Goal: Task Accomplishment & Management: Manage account settings

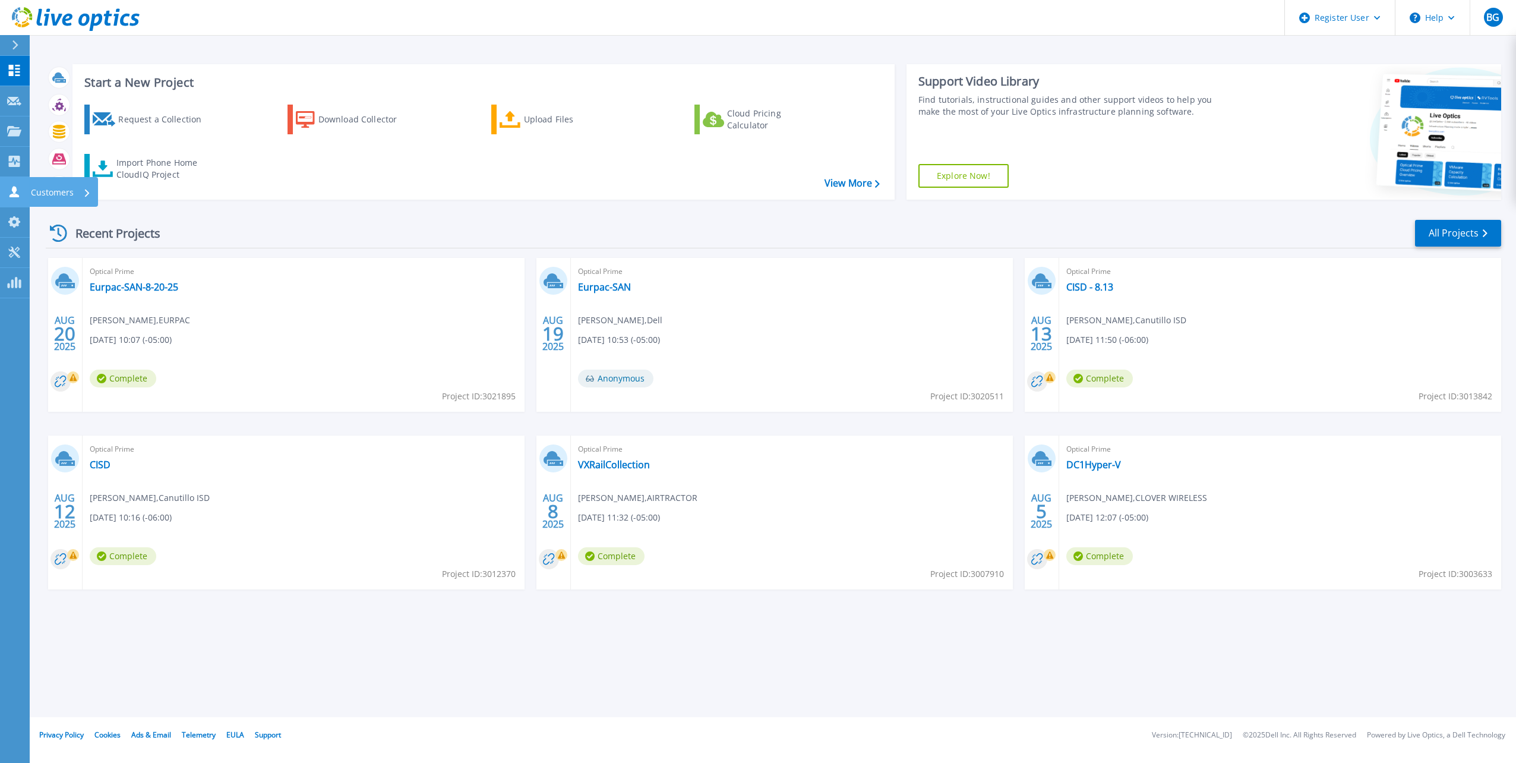
click at [12, 186] on icon at bounding box center [14, 191] width 14 height 11
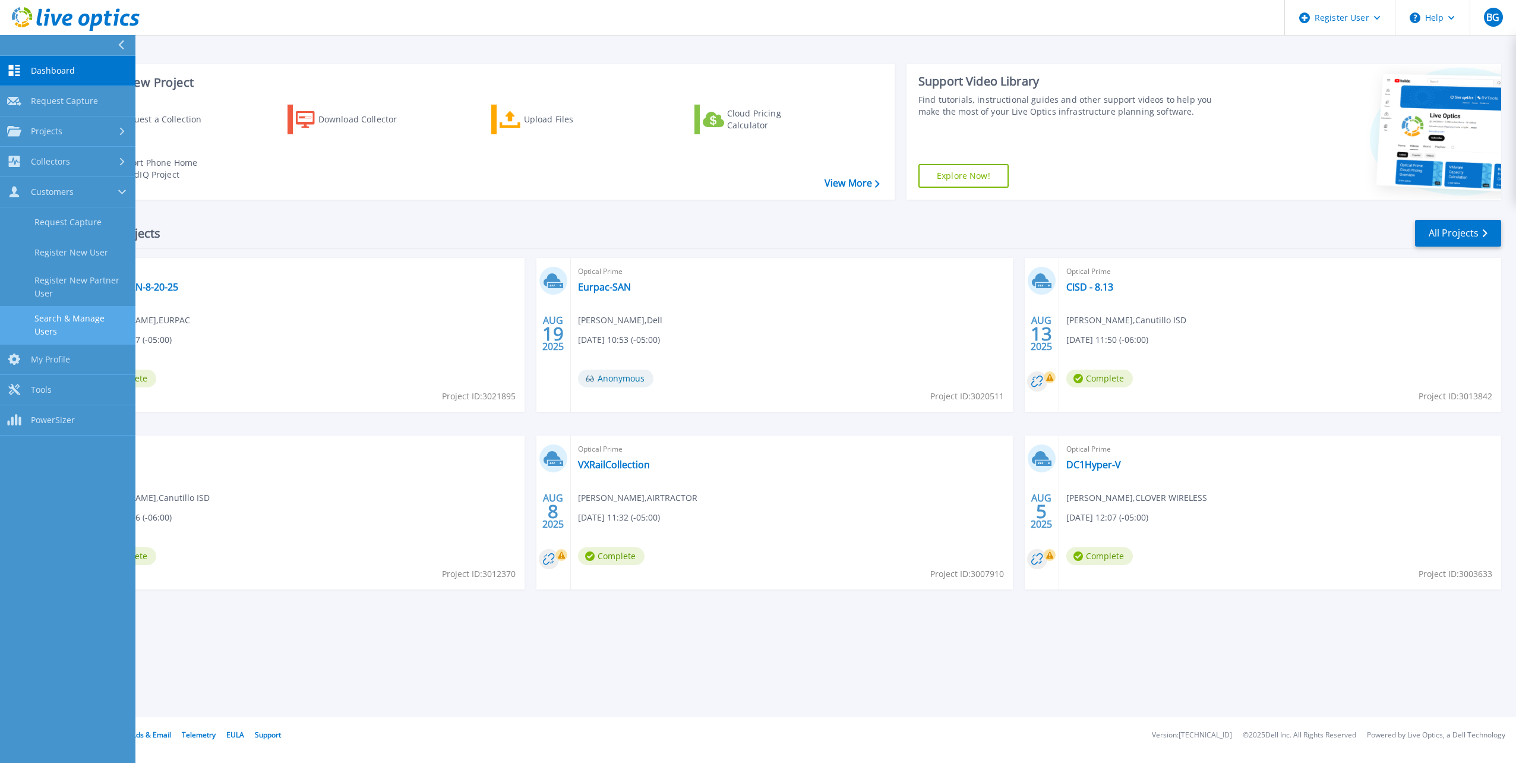
click at [61, 316] on link "Search & Manage Users" at bounding box center [67, 325] width 135 height 38
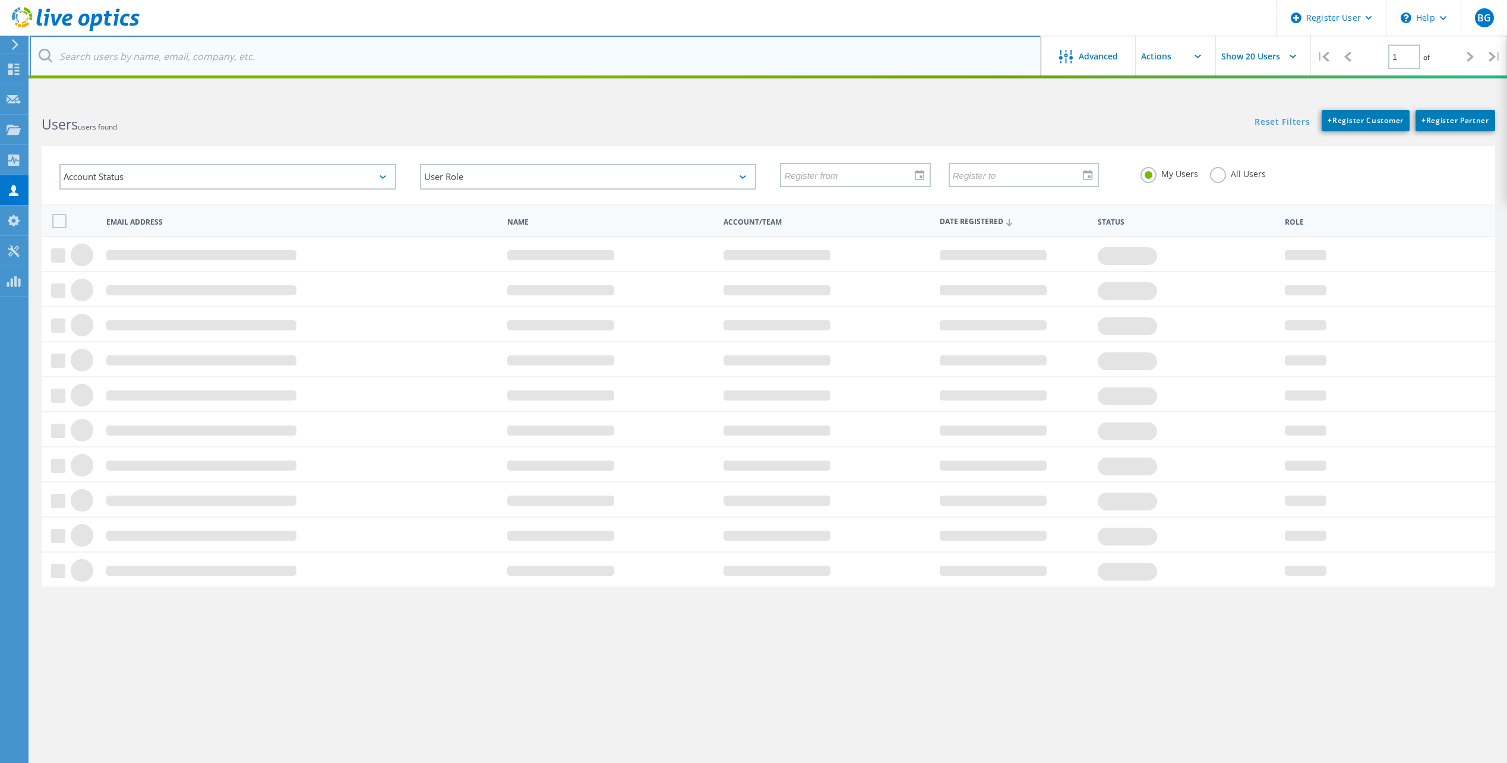
click at [209, 69] on input "text" at bounding box center [536, 57] width 1012 height 42
paste input "David Clark <dclark@lvwd.org>"
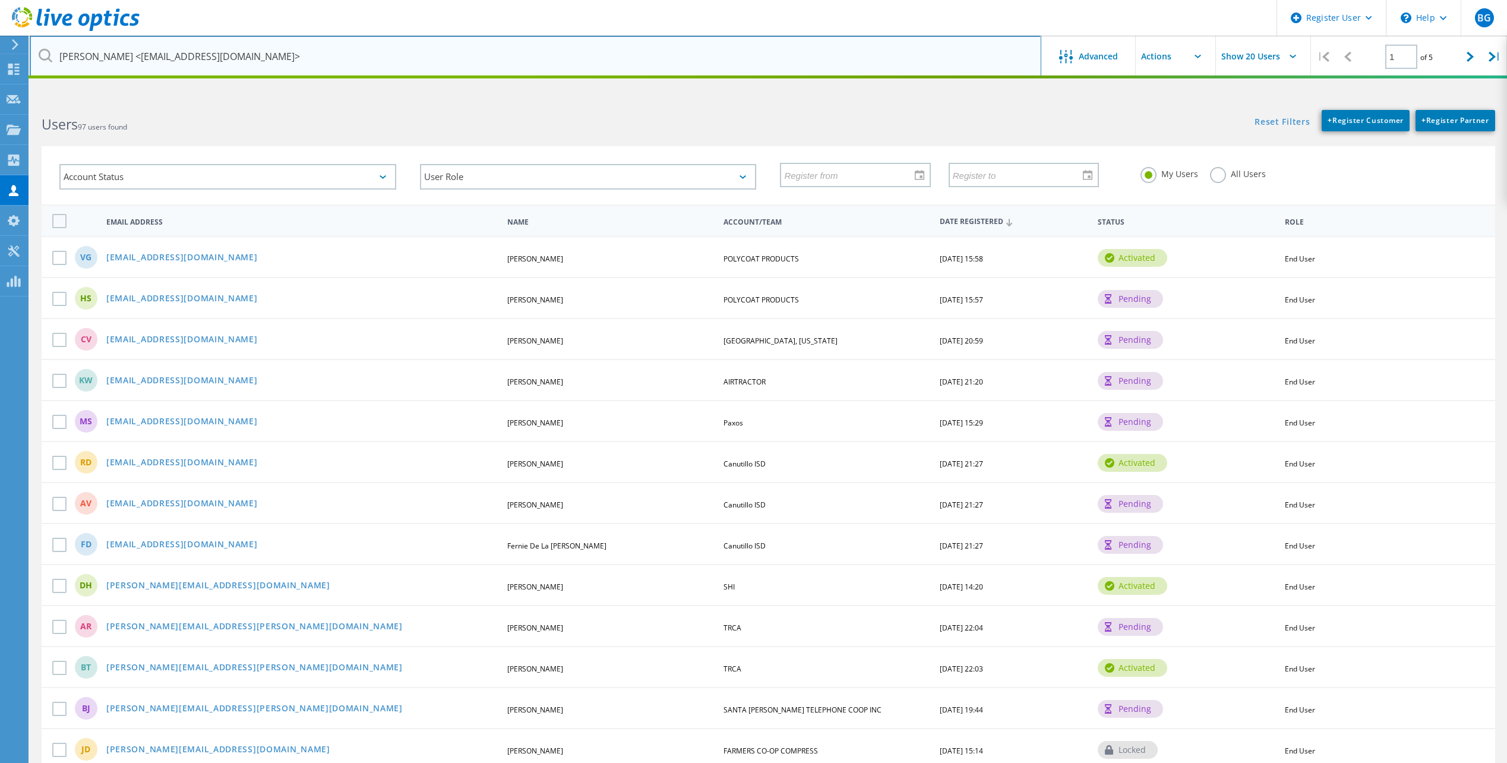
click at [209, 69] on input "David Clark <dclark@lvwd.org>" at bounding box center [536, 57] width 1012 height 42
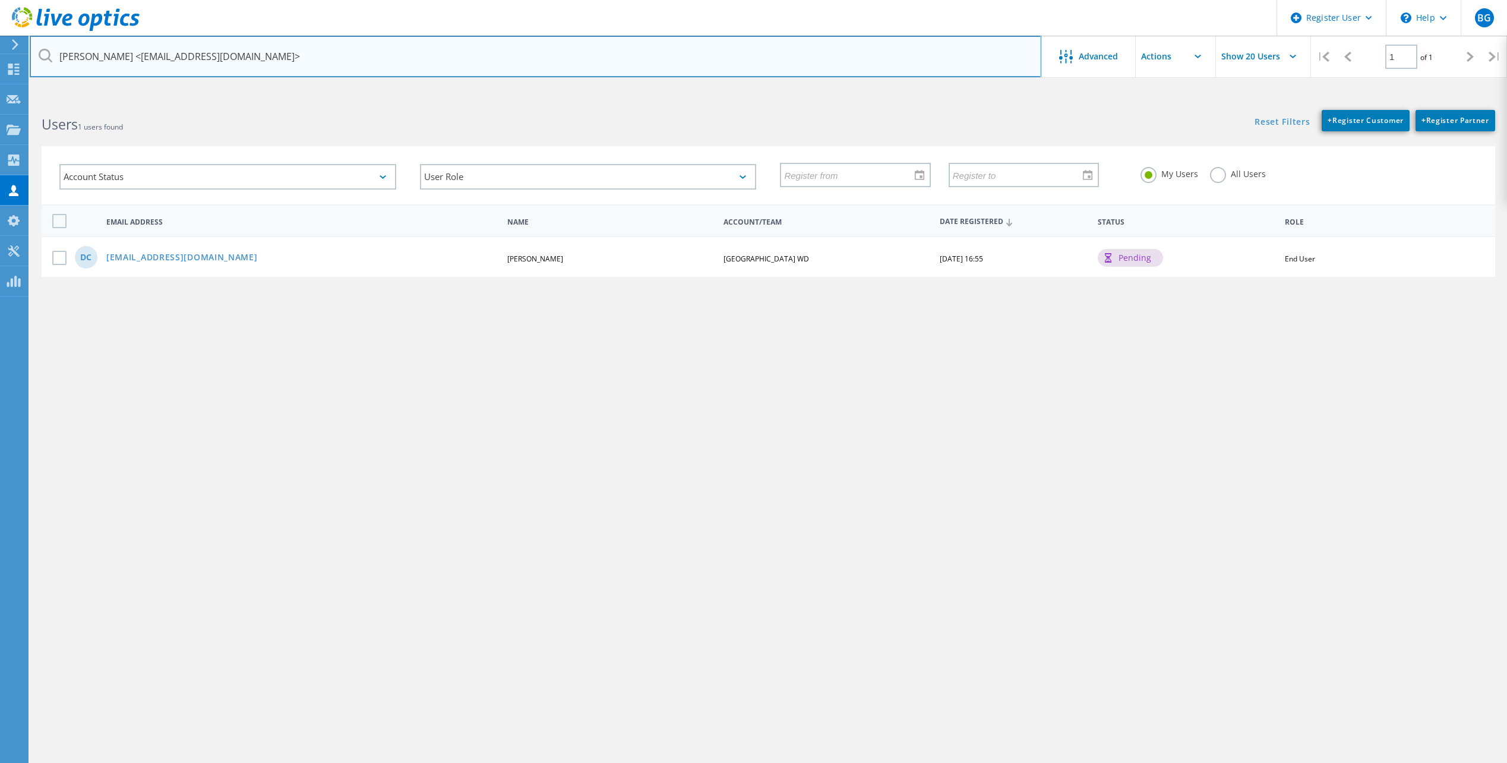
click at [119, 59] on input "David Clark <dclark@lvwd.org>" at bounding box center [536, 57] width 1012 height 42
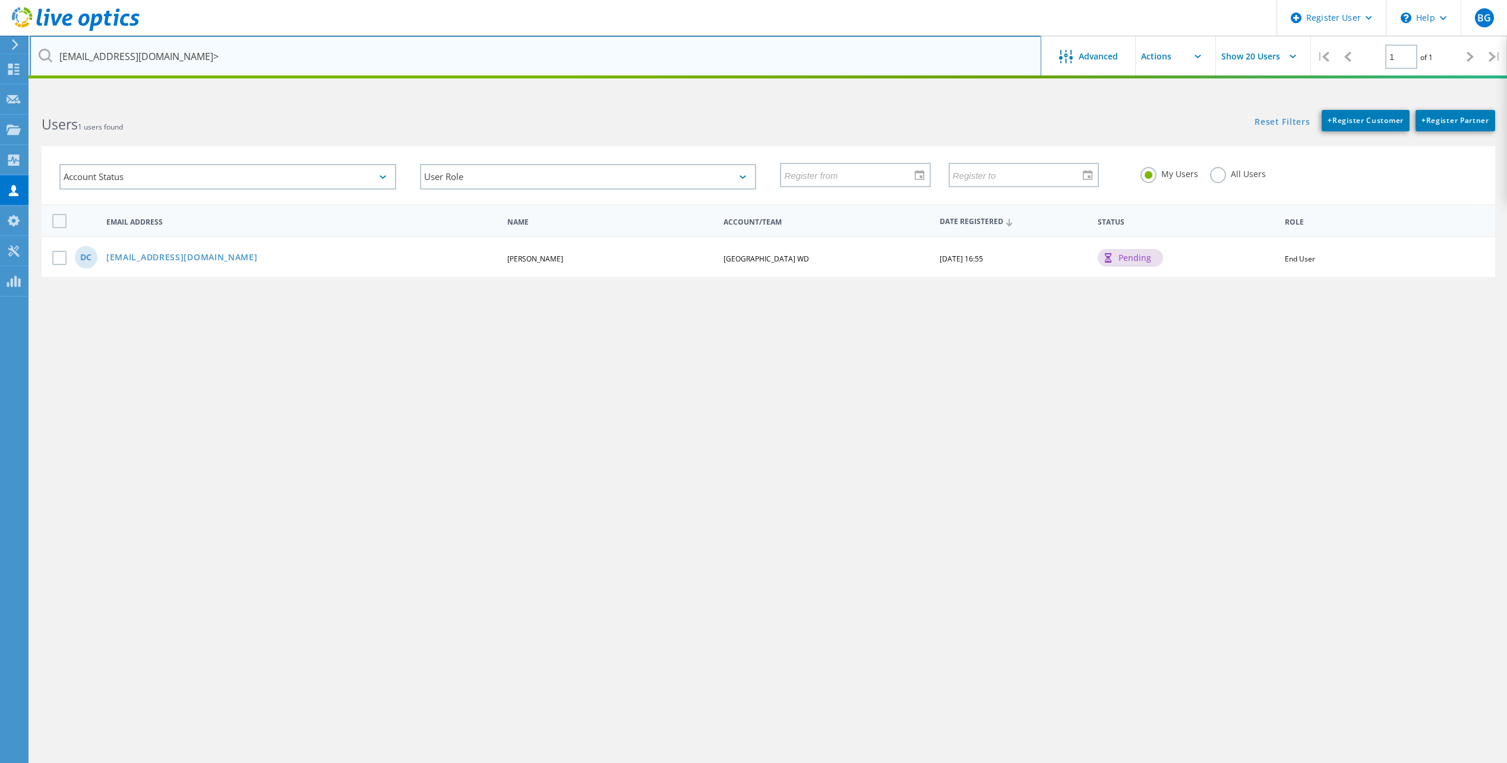
click at [201, 48] on input "dclark@lvwd.org>" at bounding box center [536, 57] width 1012 height 42
type input "dclark@lvwd.org"
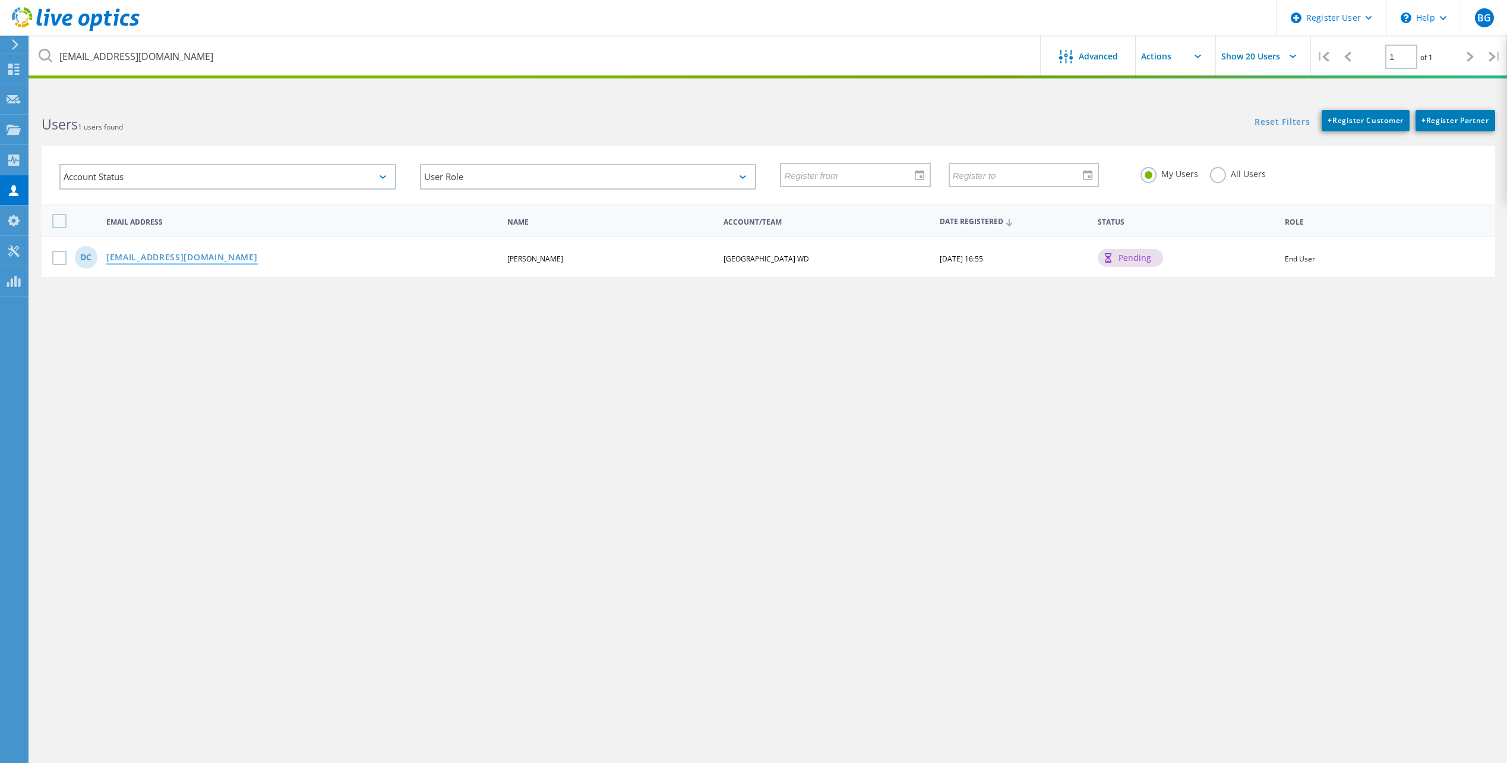
click at [149, 258] on link "dclark@lvwd.org" at bounding box center [182, 258] width 152 height 10
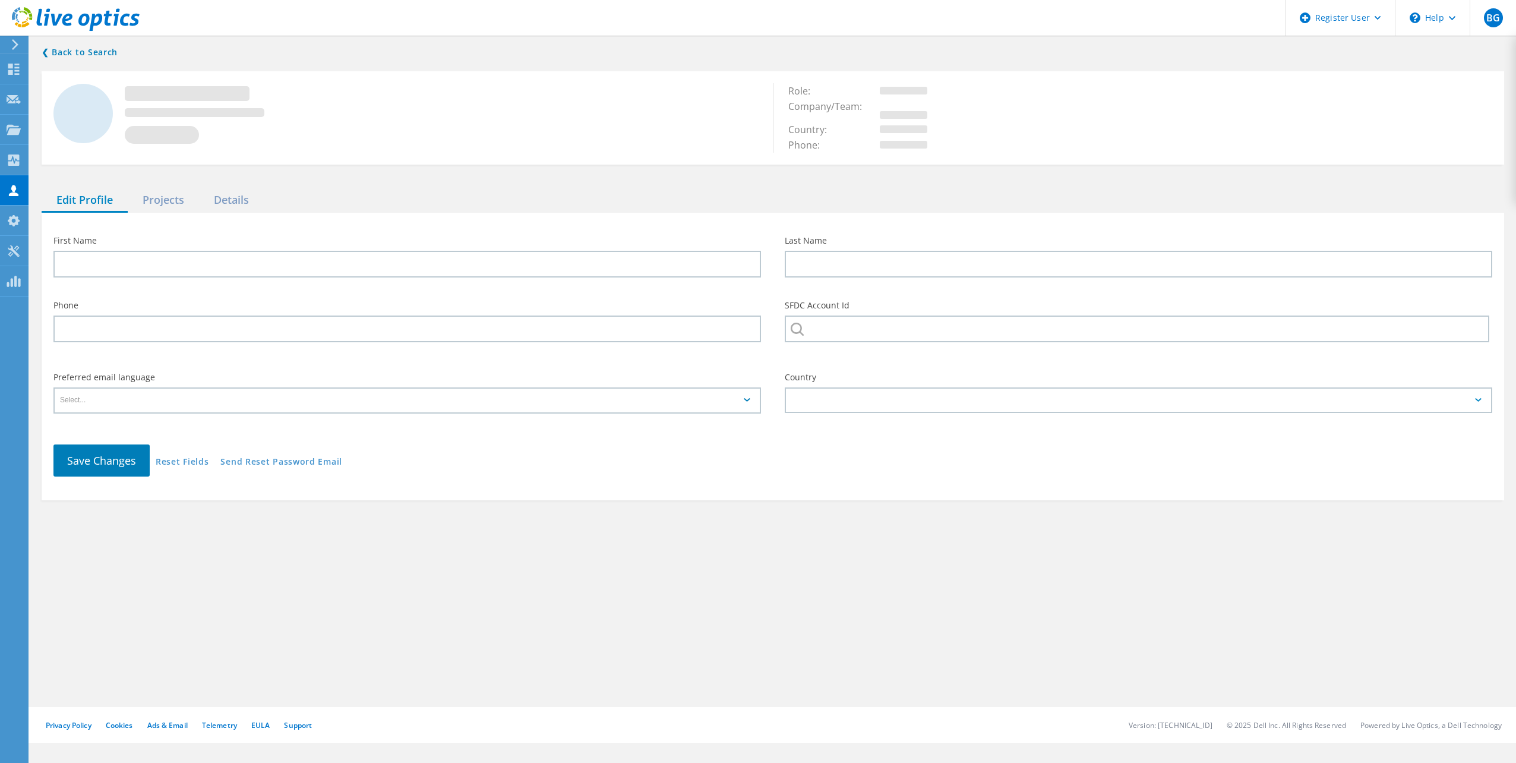
type input "David"
type input "Clark"
type input "EL PASO CO LOWER VALLEY WD"
type input "English"
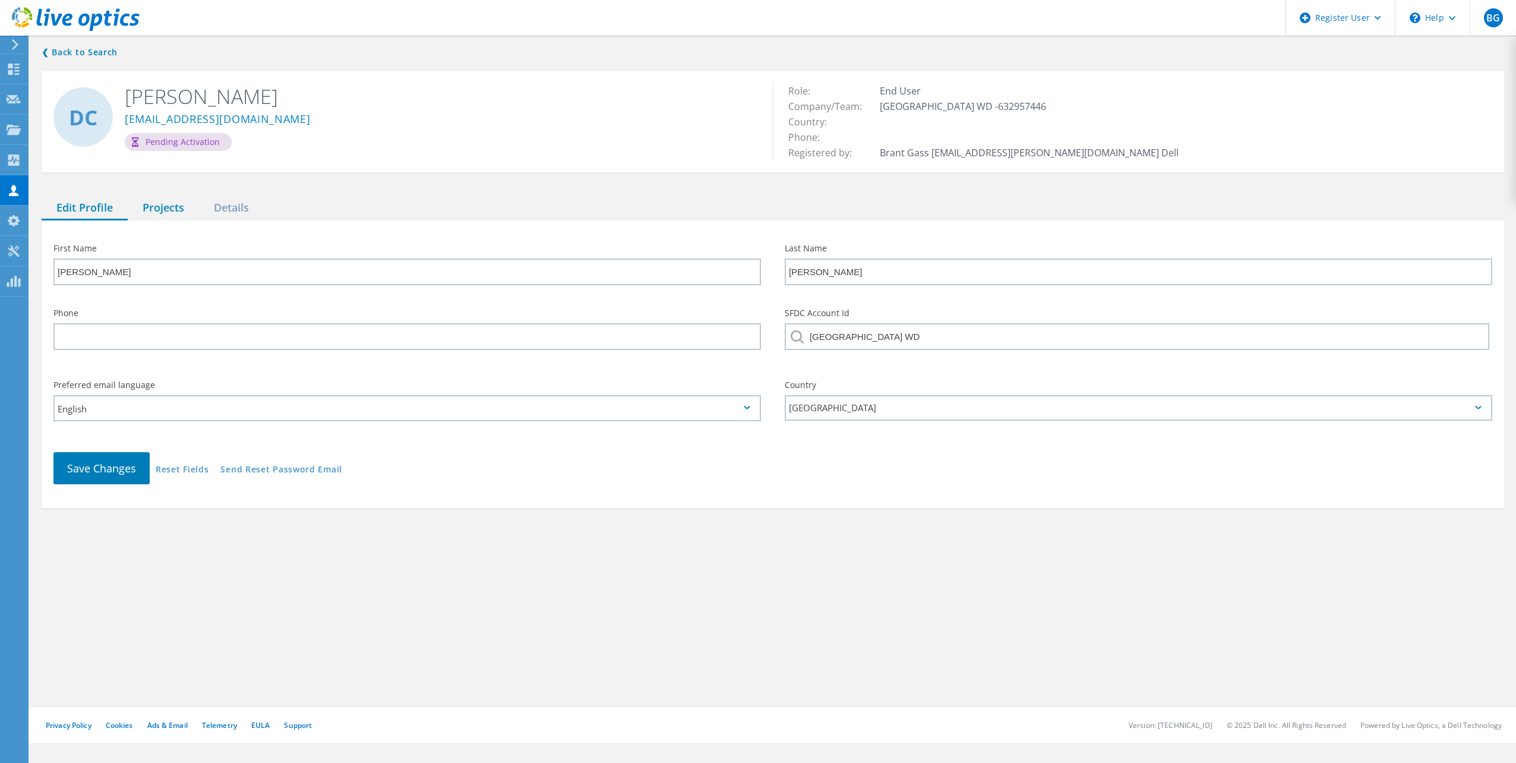
click at [172, 199] on div "Projects" at bounding box center [163, 208] width 71 height 24
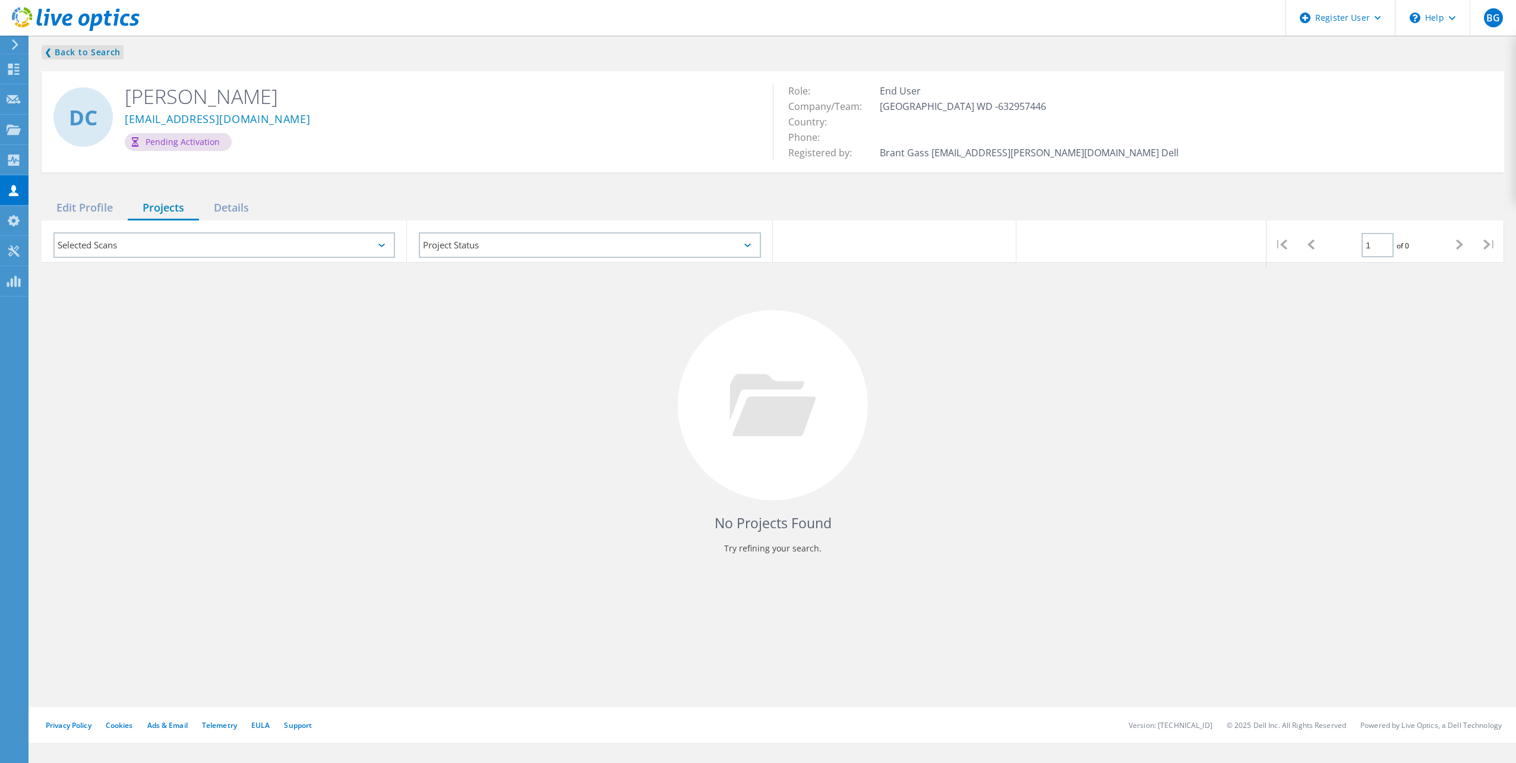
click at [67, 48] on link "❮ Back to Search" at bounding box center [83, 52] width 82 height 14
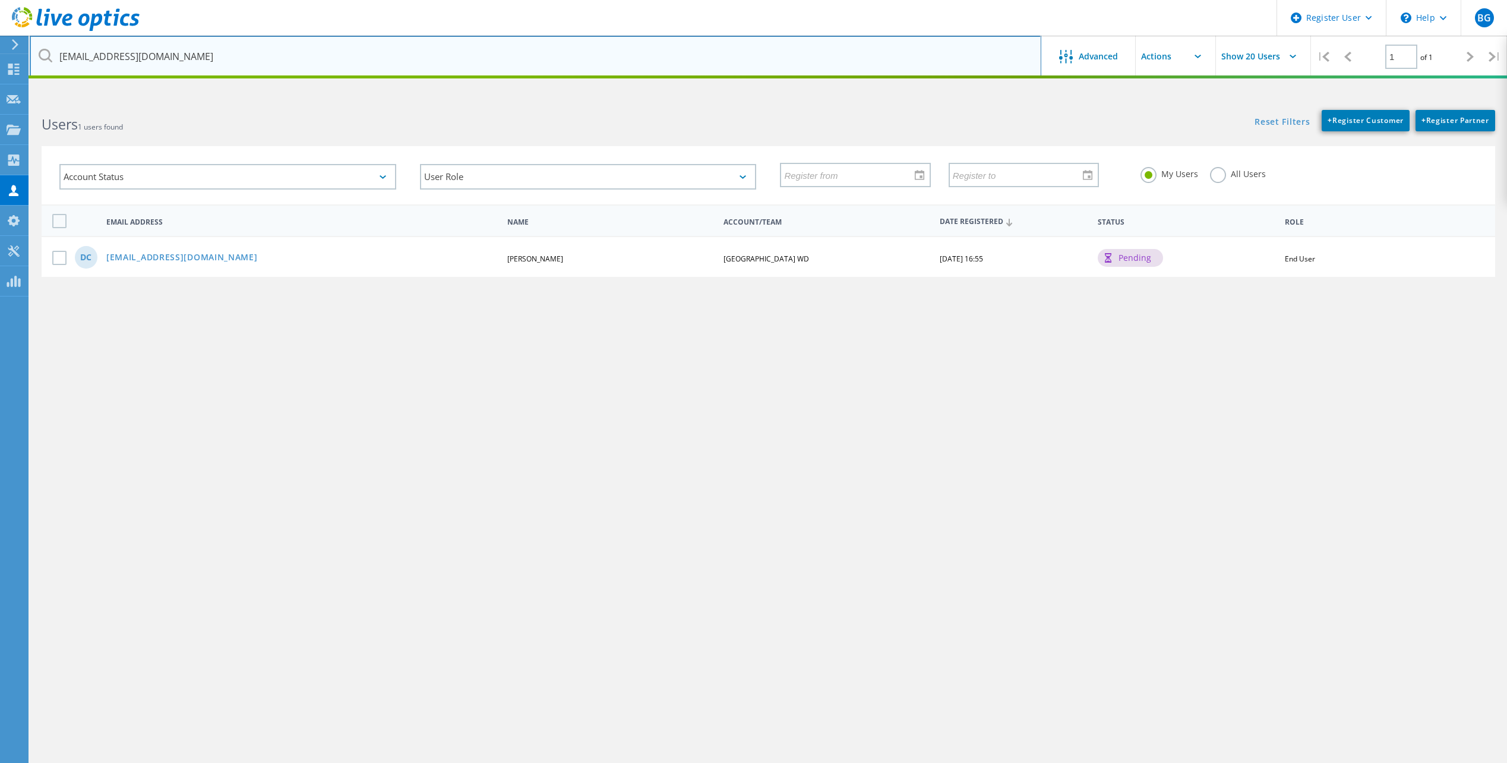
click at [88, 53] on input "dclark@lvwd.org" at bounding box center [536, 57] width 1012 height 42
type input "@lvwd.org"
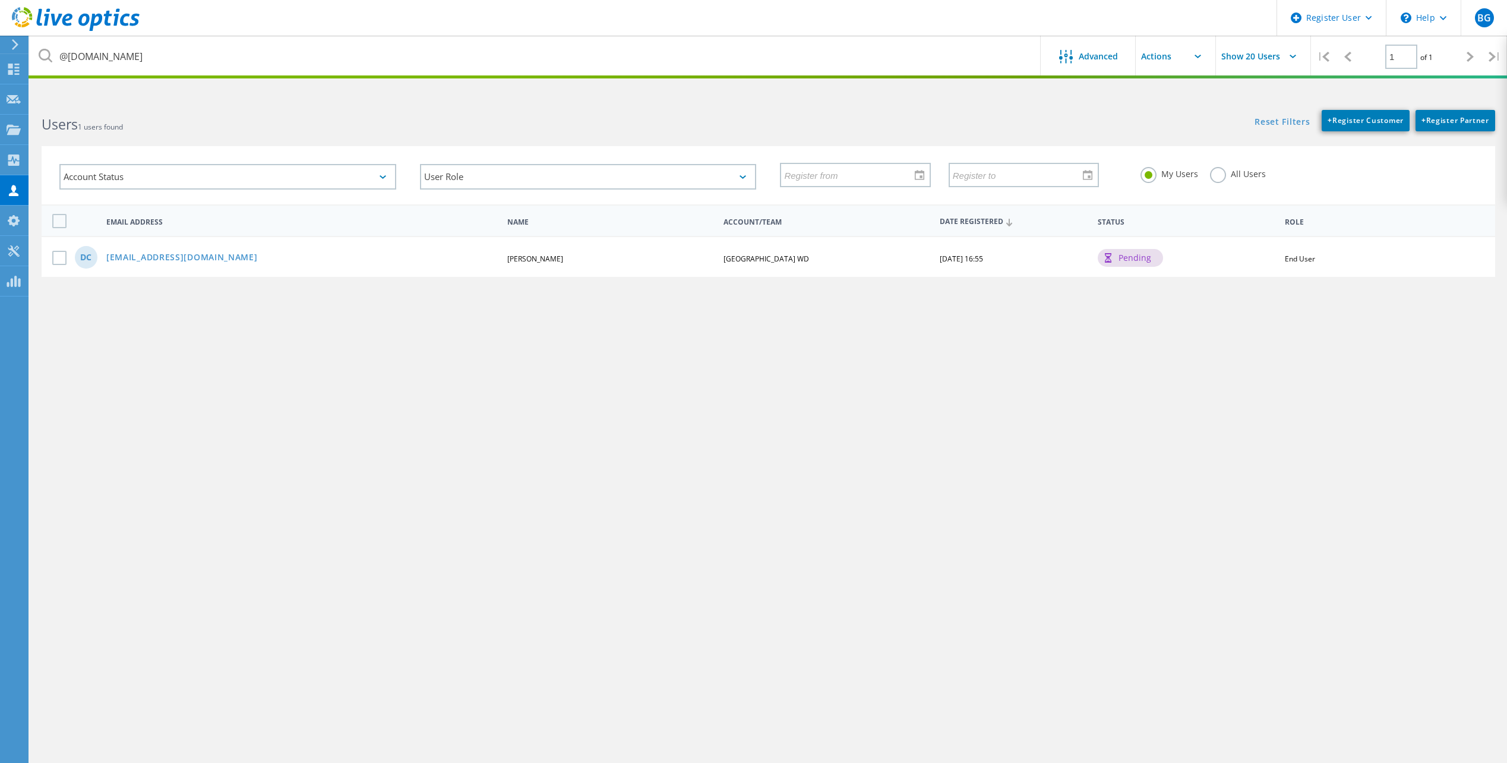
click at [192, 114] on div "Users 1 users found" at bounding box center [399, 113] width 739 height 31
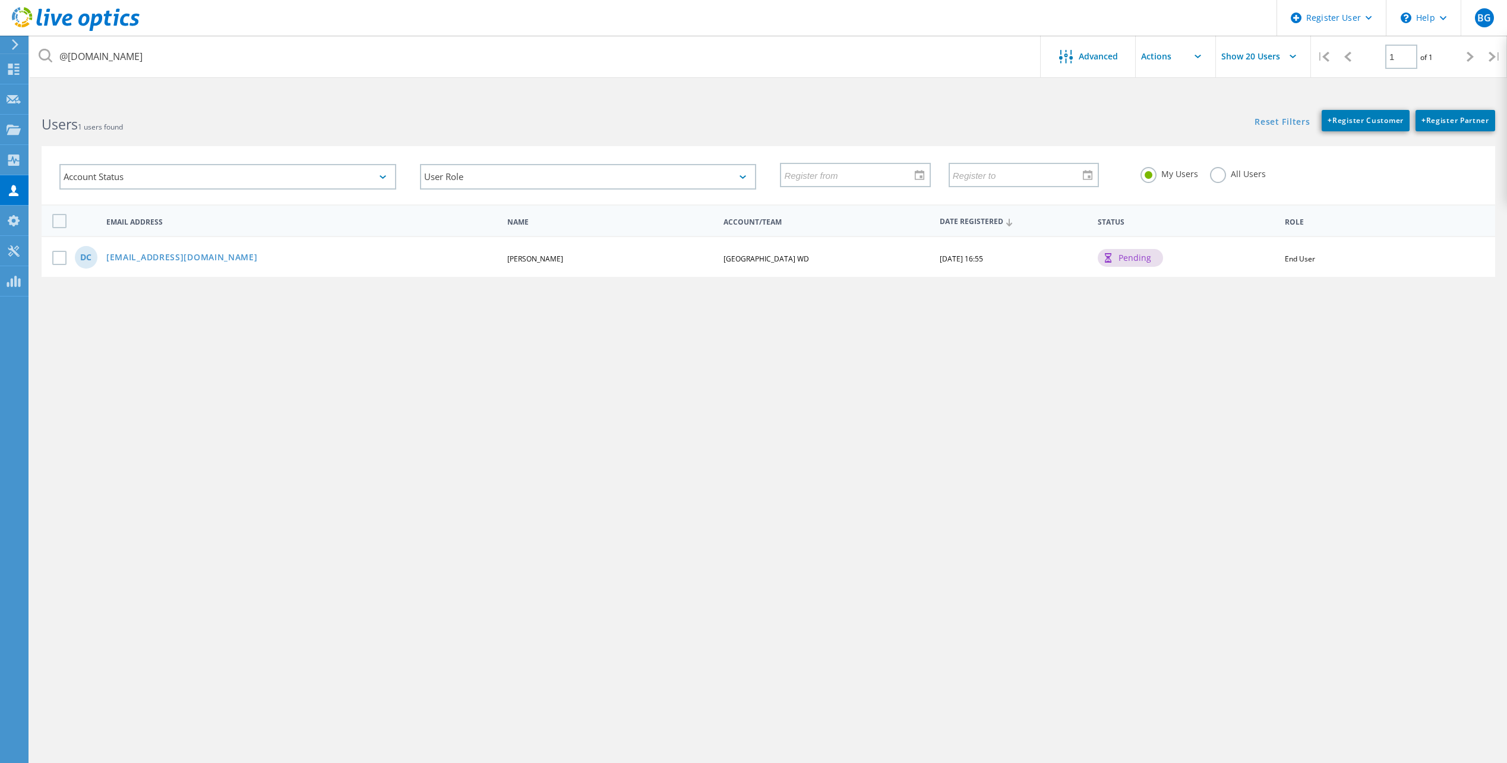
click at [1216, 172] on label "All Users" at bounding box center [1238, 172] width 56 height 11
click at [0, 0] on input "All Users" at bounding box center [0, 0] width 0 height 0
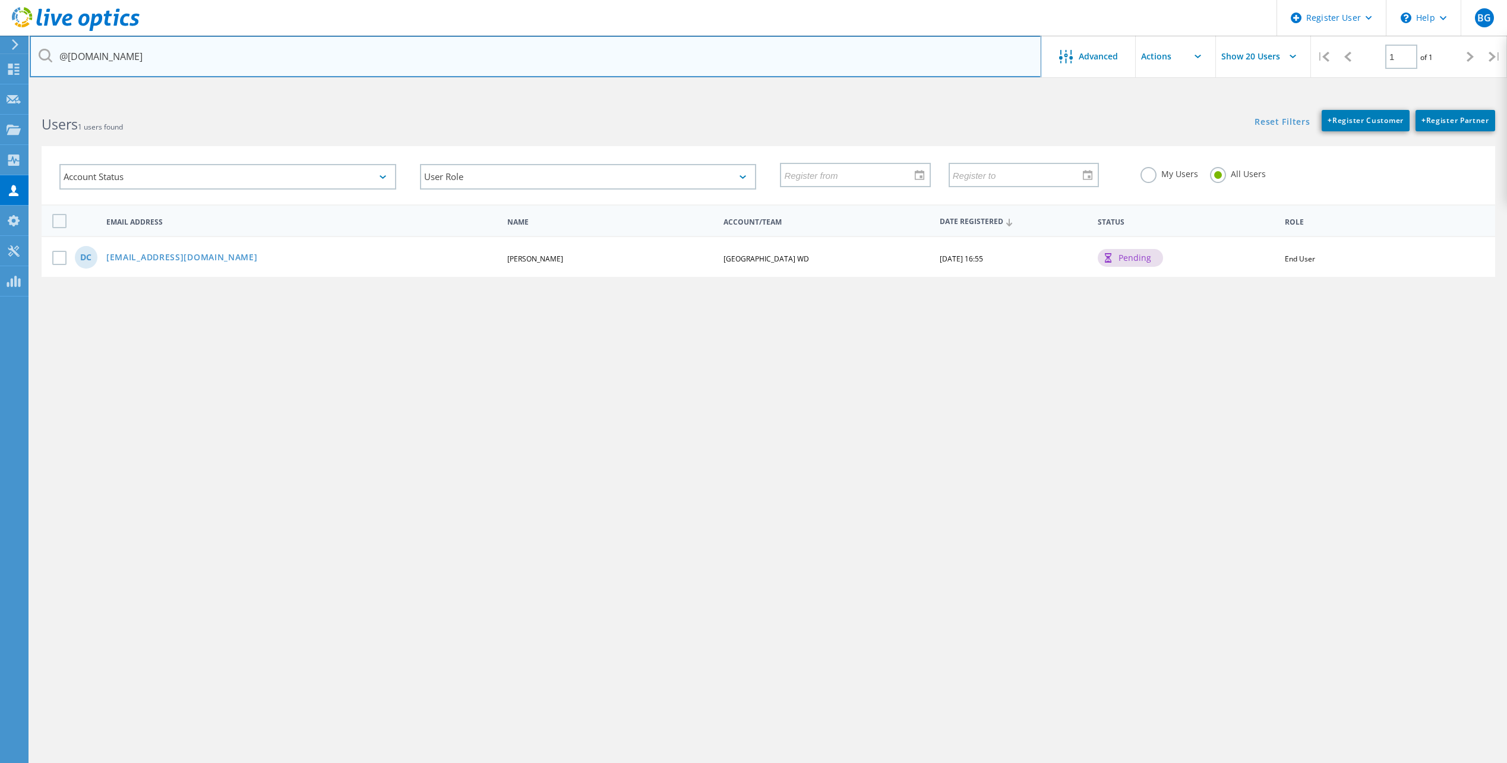
click at [667, 61] on input "@lvwd.org" at bounding box center [536, 57] width 1012 height 42
